Goal: Find contact information: Find contact information

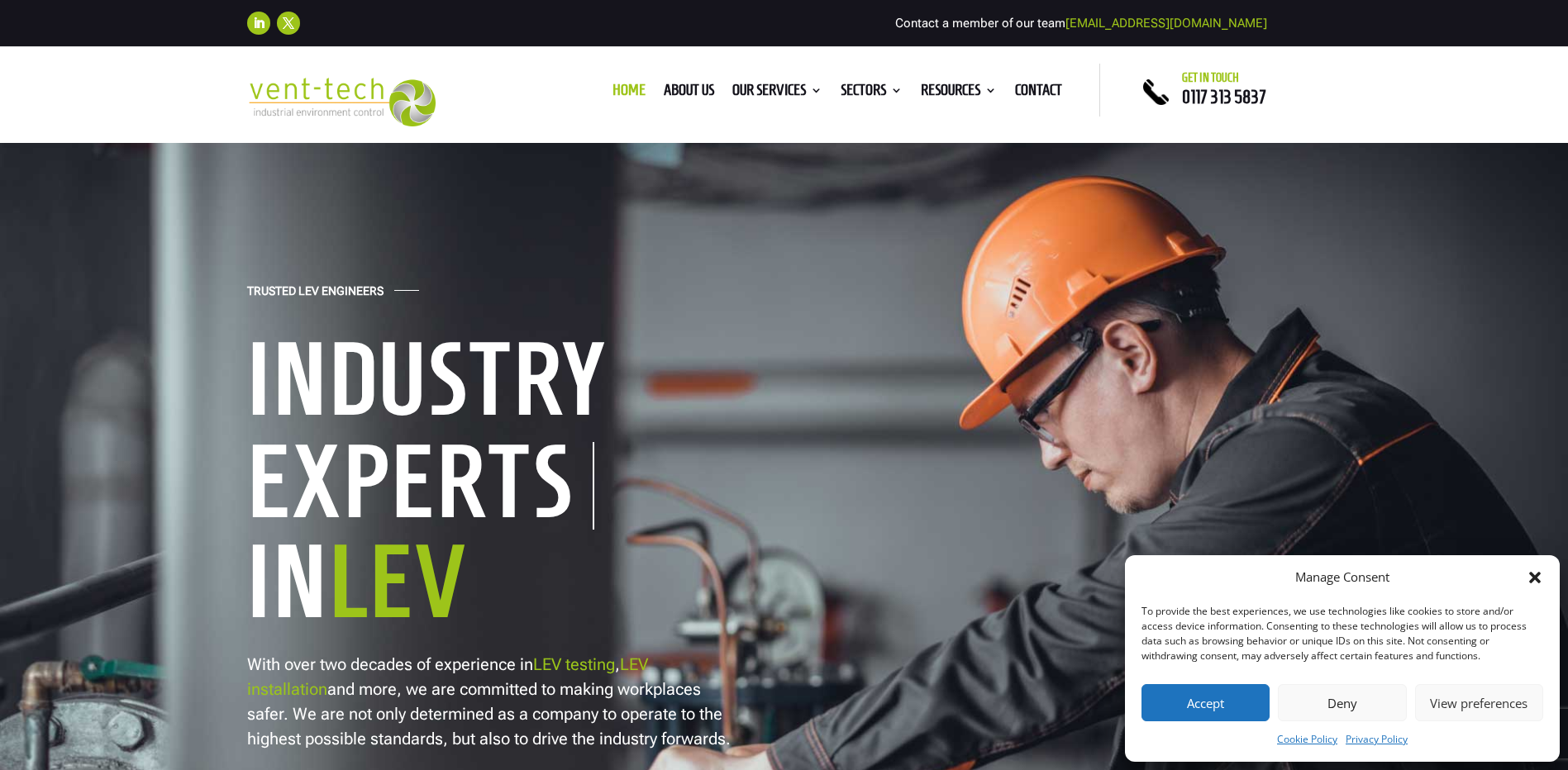
click at [1226, 706] on button "Accept" at bounding box center [1205, 703] width 128 height 38
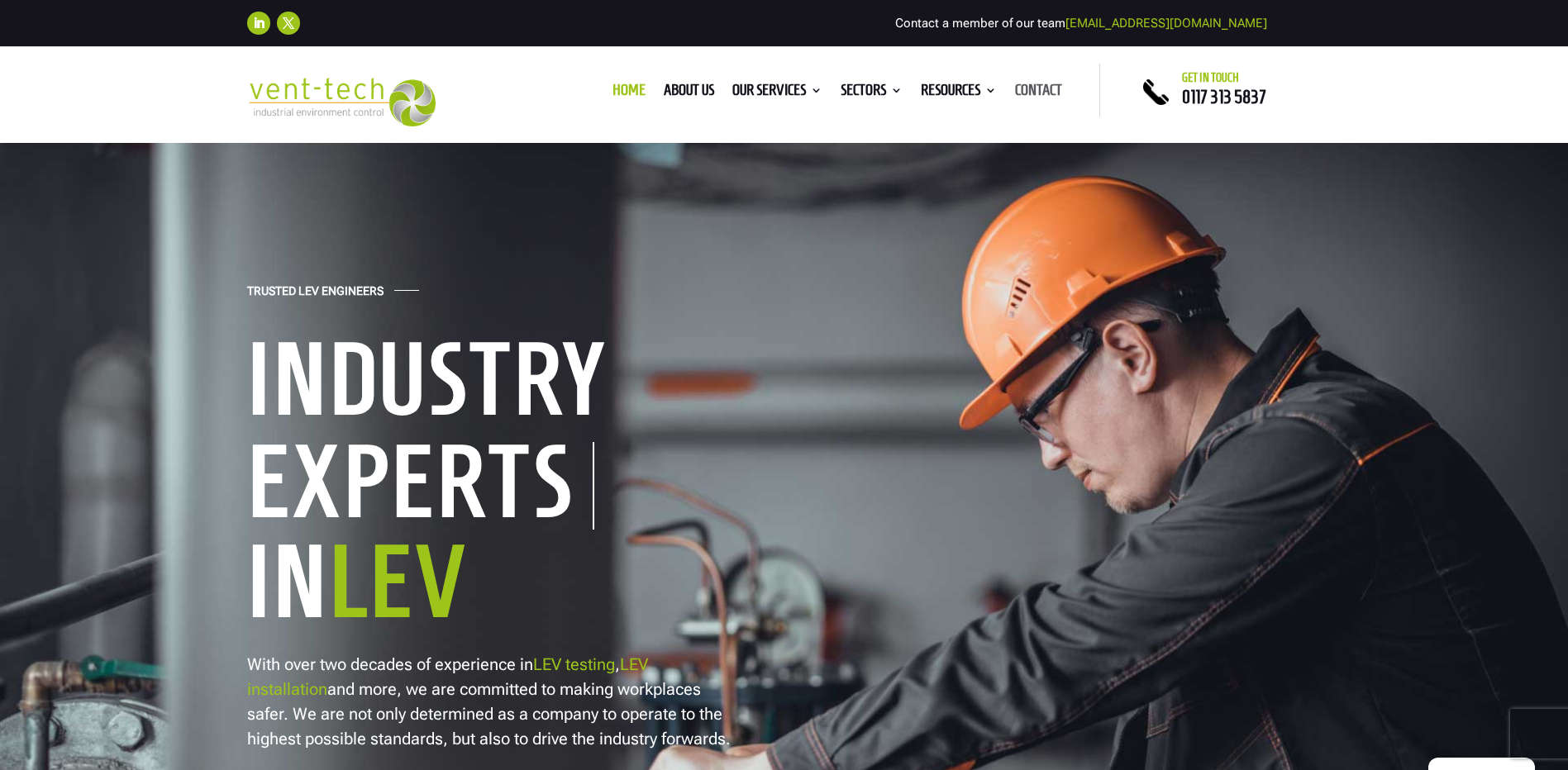
click at [1029, 89] on link "Contact" at bounding box center [1039, 93] width 47 height 18
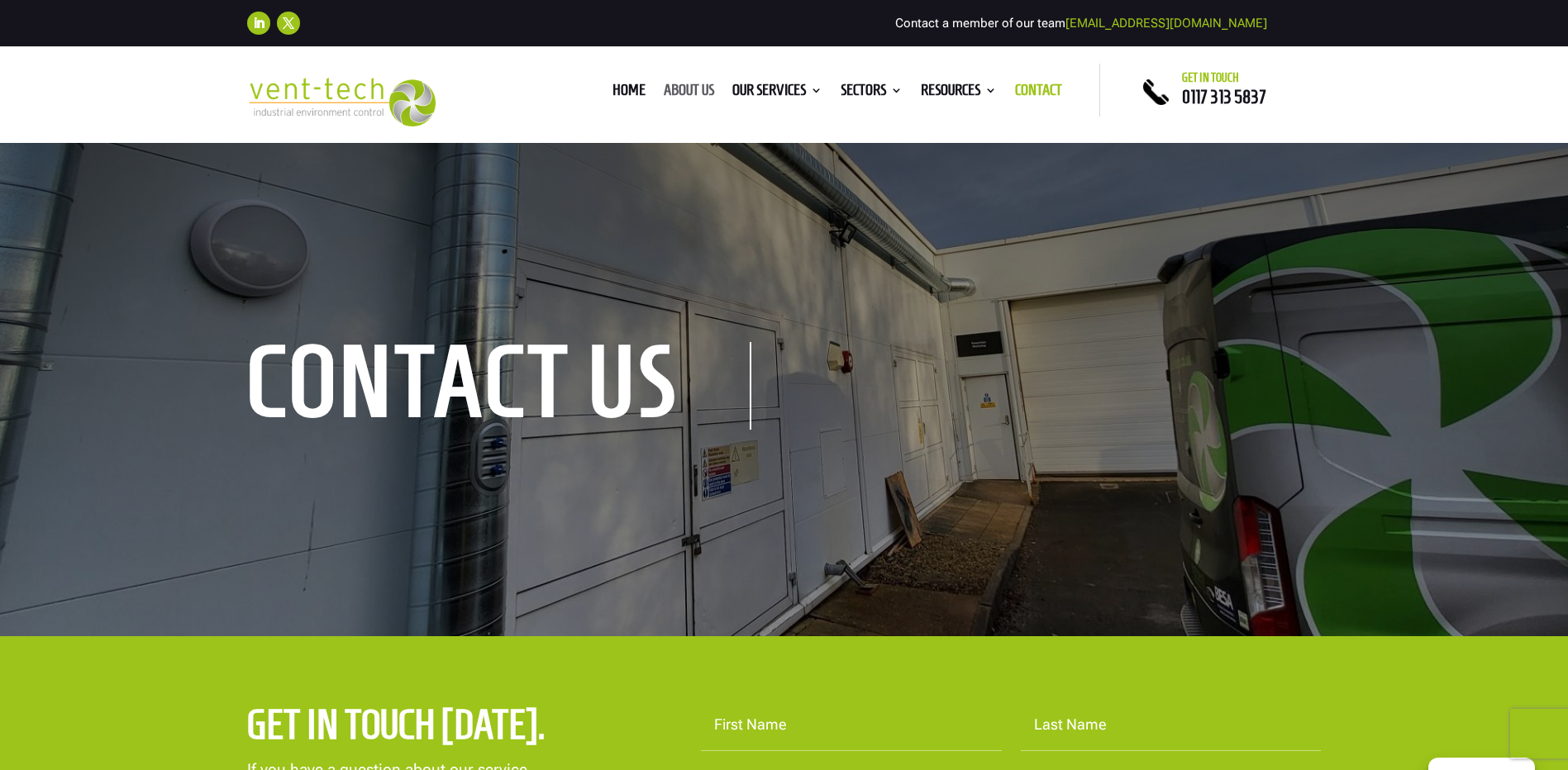
click at [670, 85] on link "About us" at bounding box center [689, 93] width 50 height 18
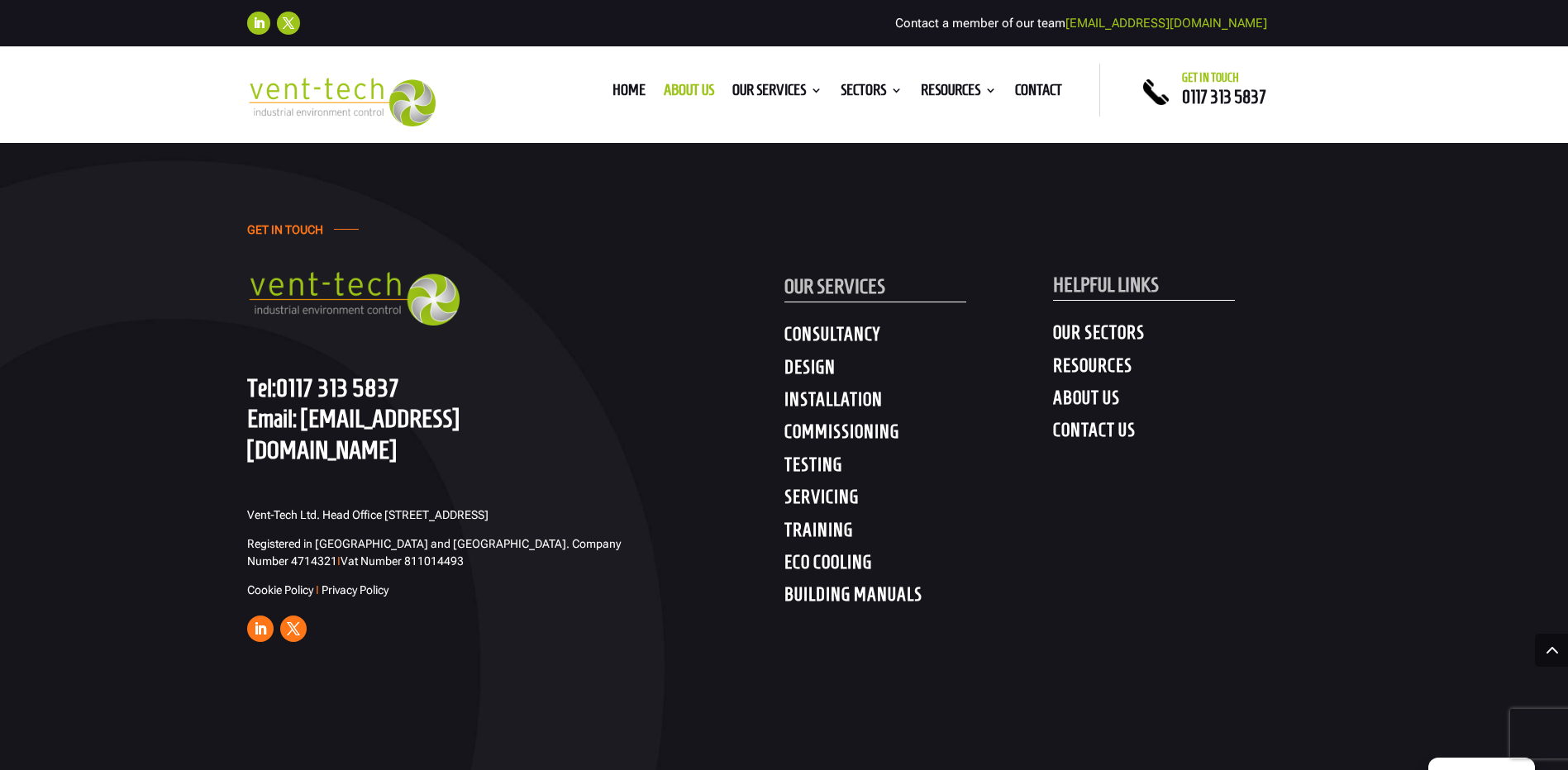
scroll to position [5386, 0]
